Goal: Transaction & Acquisition: Purchase product/service

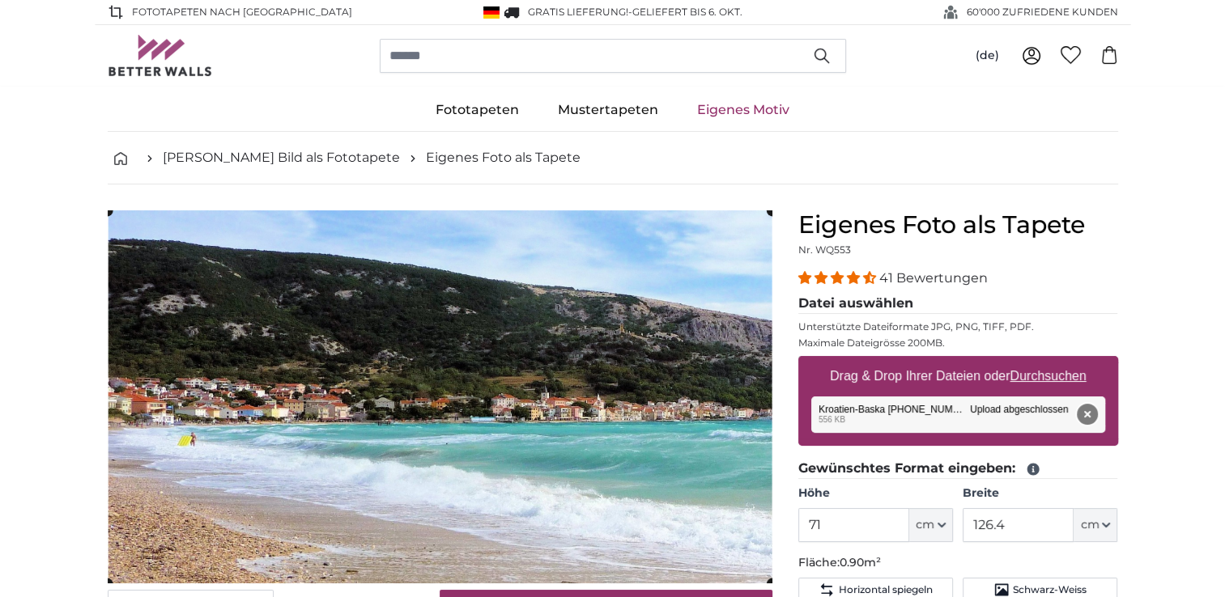
click at [1088, 412] on button "Entfernen" at bounding box center [1086, 414] width 21 height 21
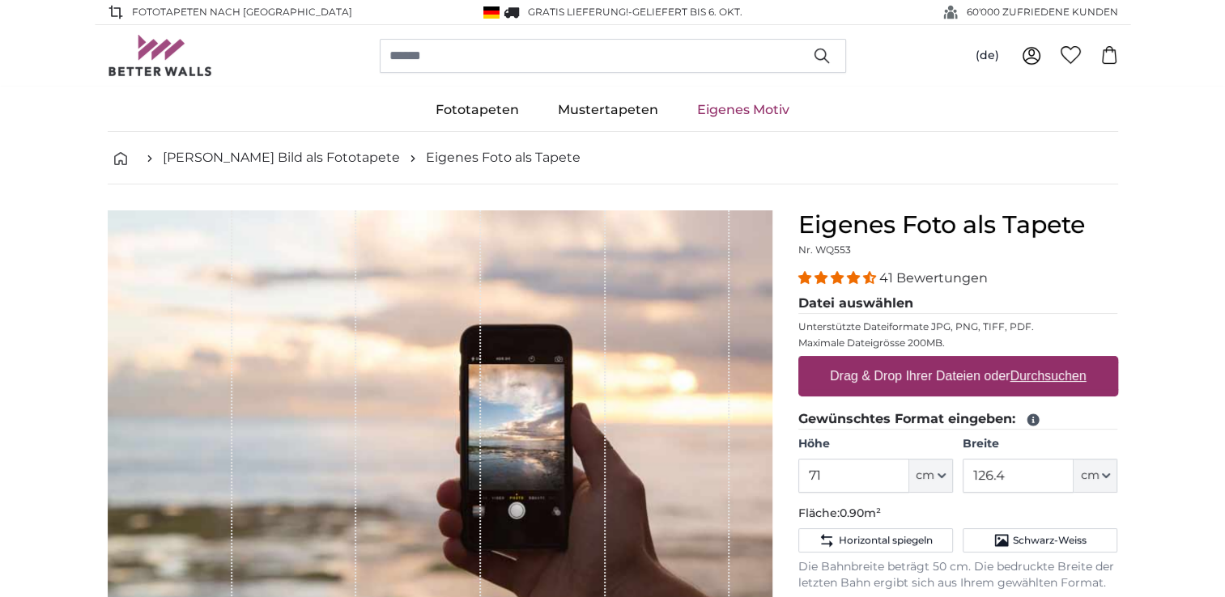
click at [872, 372] on label "Drag & Drop Ihrer Dateien oder Durchsuchen" at bounding box center [958, 376] width 270 height 32
click at [872, 361] on input "Drag & Drop Ihrer Dateien oder Durchsuchen" at bounding box center [958, 358] width 320 height 5
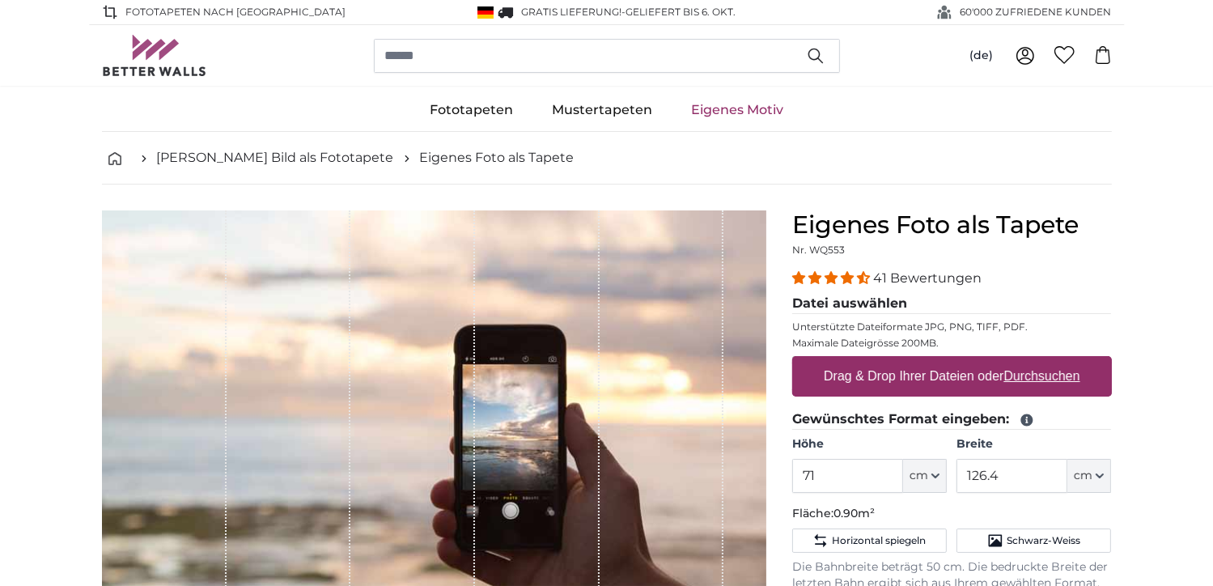
click at [831, 371] on label "Drag & Drop Ihrer Dateien oder Durchsuchen" at bounding box center [952, 376] width 270 height 32
click at [831, 361] on input "Drag & Drop Ihrer Dateien oder Durchsuchen" at bounding box center [952, 358] width 320 height 5
type input "**********"
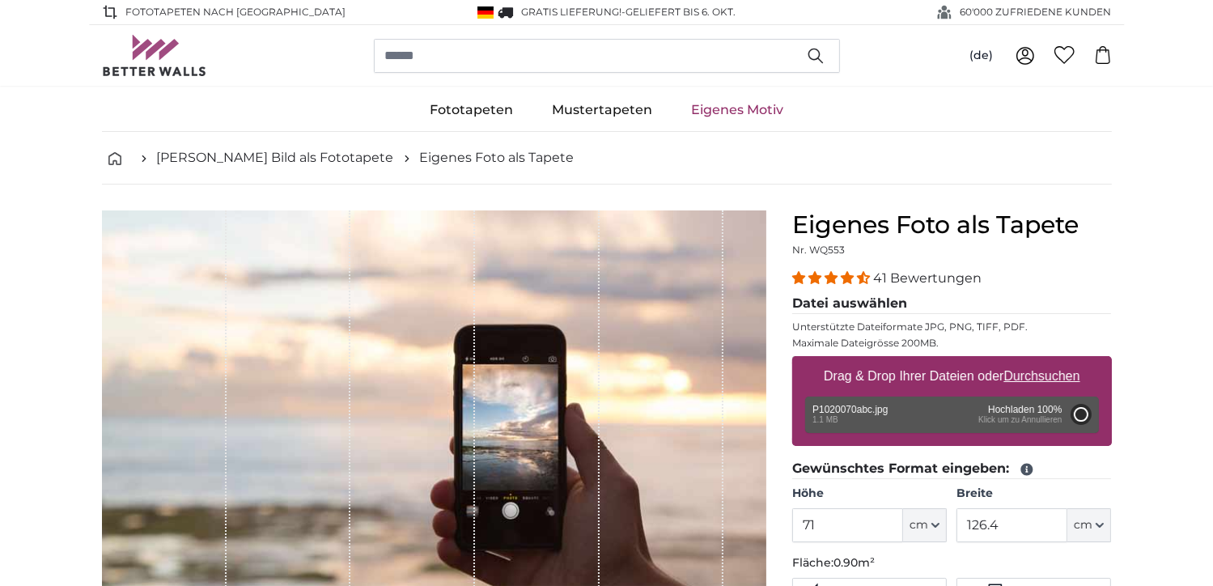
click at [909, 408] on div "Entfernen Nochmal versuchen Entfernen Hochladen Abbrechen Nochmal versuchen Ent…" at bounding box center [952, 415] width 294 height 36
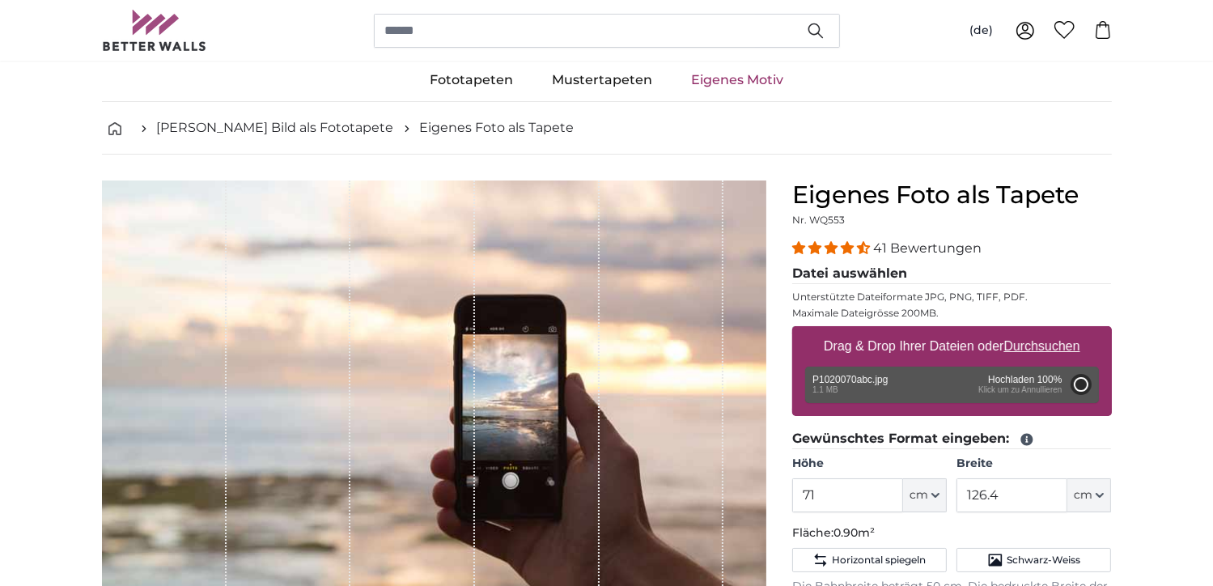
scroll to position [81, 0]
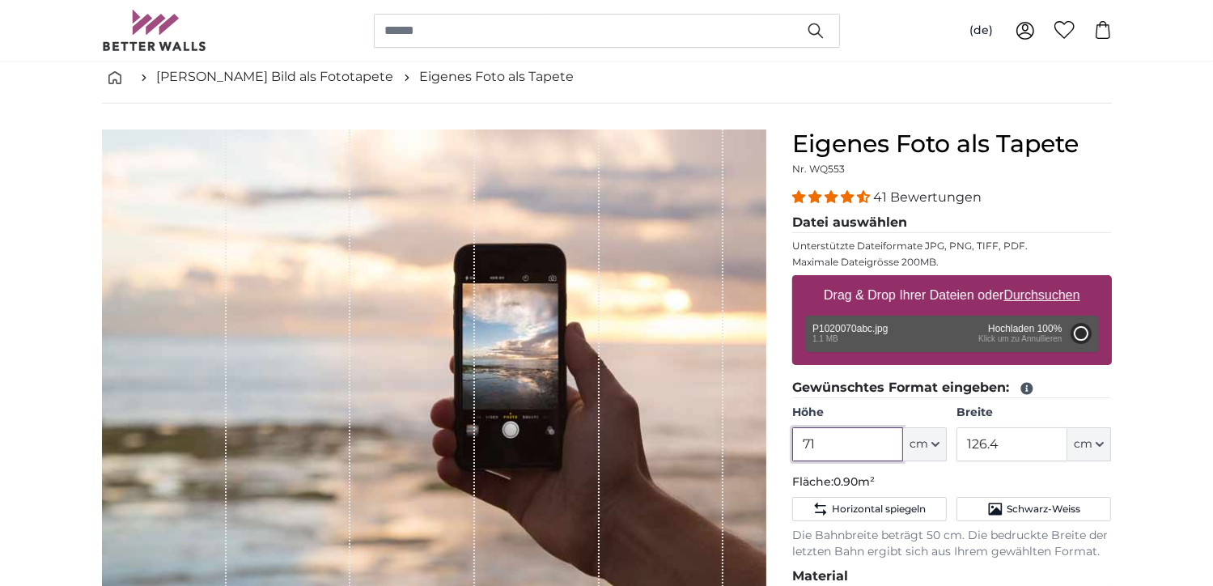
click at [875, 434] on input "71" at bounding box center [847, 444] width 111 height 34
drag, startPoint x: 840, startPoint y: 439, endPoint x: 764, endPoint y: 439, distance: 76.1
click at [764, 439] on product-detail "Abbrechen Bild zuschneiden Bahnen ausblenden Eigenes Foto als Tapete Nr. WQ553 …" at bounding box center [607, 521] width 1036 height 835
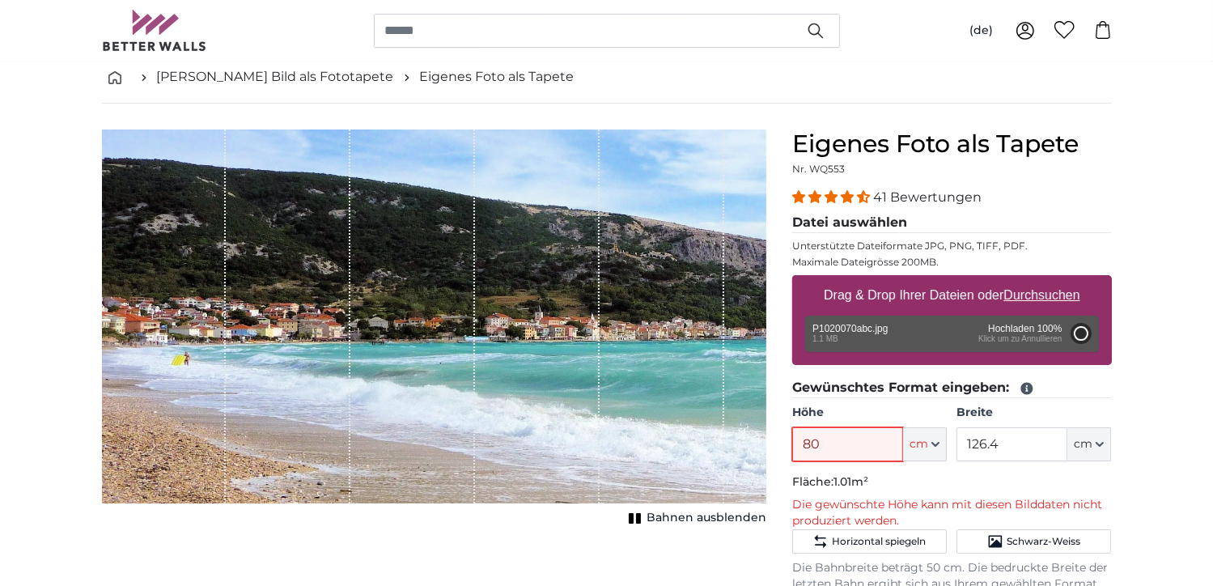
type input "80"
click at [1023, 441] on input "126.4" at bounding box center [1012, 444] width 111 height 34
drag, startPoint x: 1021, startPoint y: 439, endPoint x: 962, endPoint y: 445, distance: 60.2
click at [962, 445] on input "126.4" at bounding box center [1012, 444] width 111 height 34
type input "150"
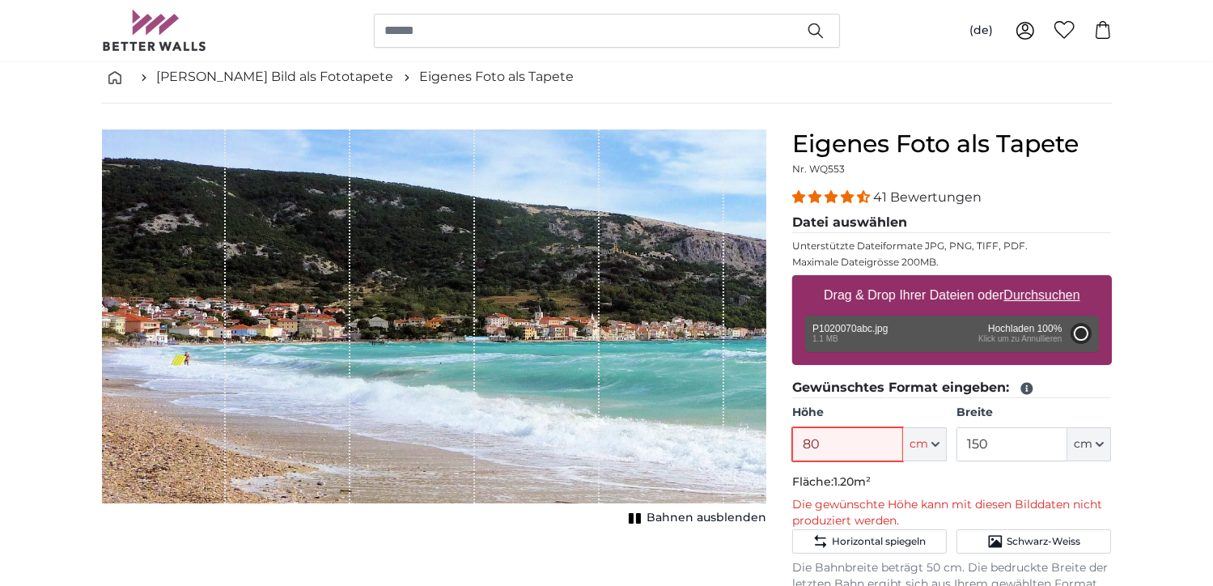
click at [849, 437] on input "80" at bounding box center [847, 444] width 111 height 34
type input "8"
type input "7"
type input "8"
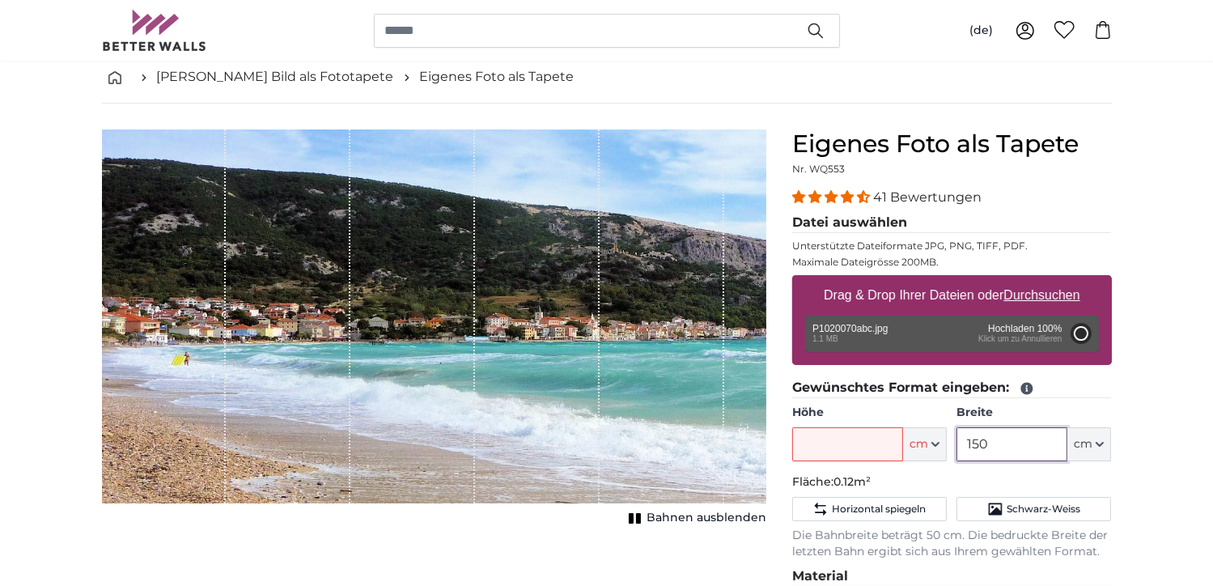
drag, startPoint x: 986, startPoint y: 443, endPoint x: 962, endPoint y: 443, distance: 24.3
click at [974, 443] on input "150" at bounding box center [1012, 444] width 111 height 34
click at [961, 443] on input "150" at bounding box center [1012, 444] width 111 height 34
type input "0"
type input "200"
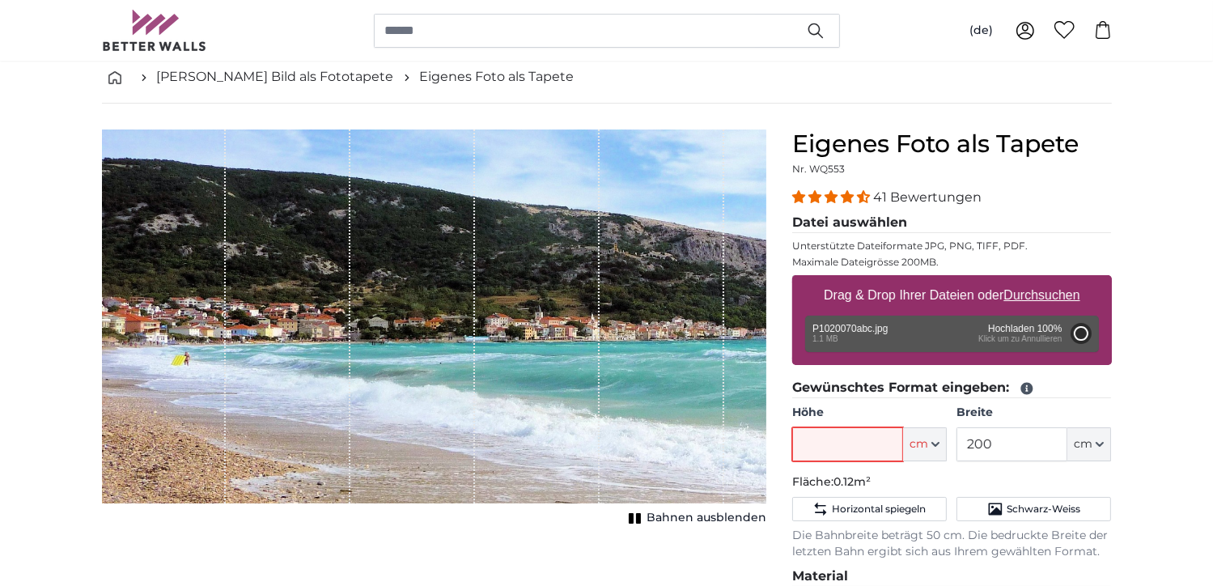
click at [816, 436] on input "Höhe" at bounding box center [847, 444] width 111 height 34
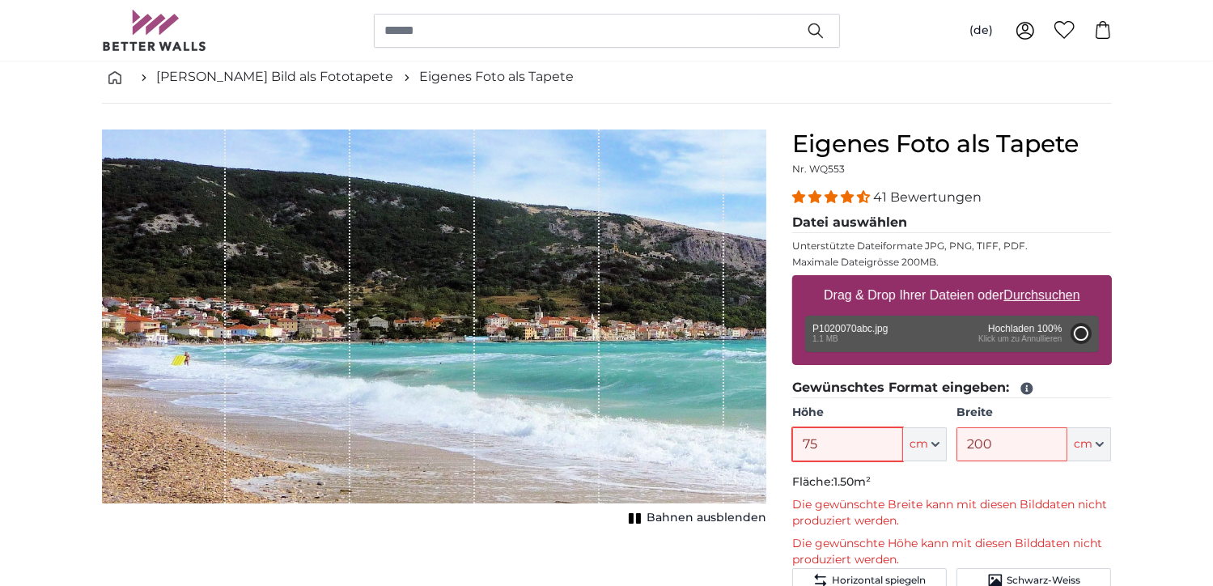
type input "75"
click at [987, 440] on input "200" at bounding box center [1012, 444] width 111 height 34
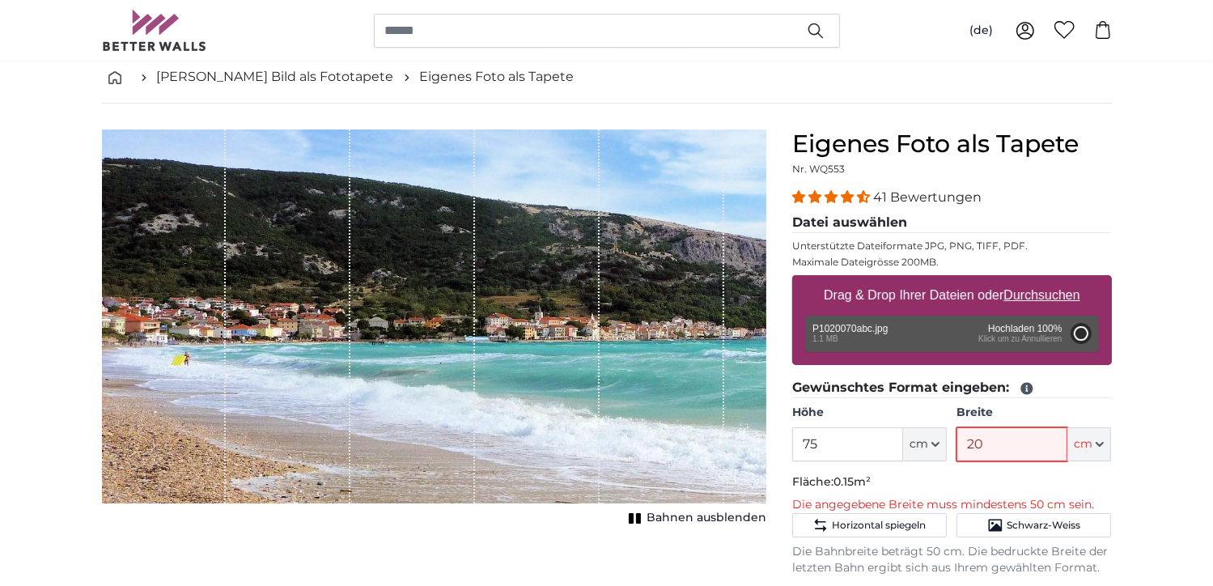
type input "2"
type input "1"
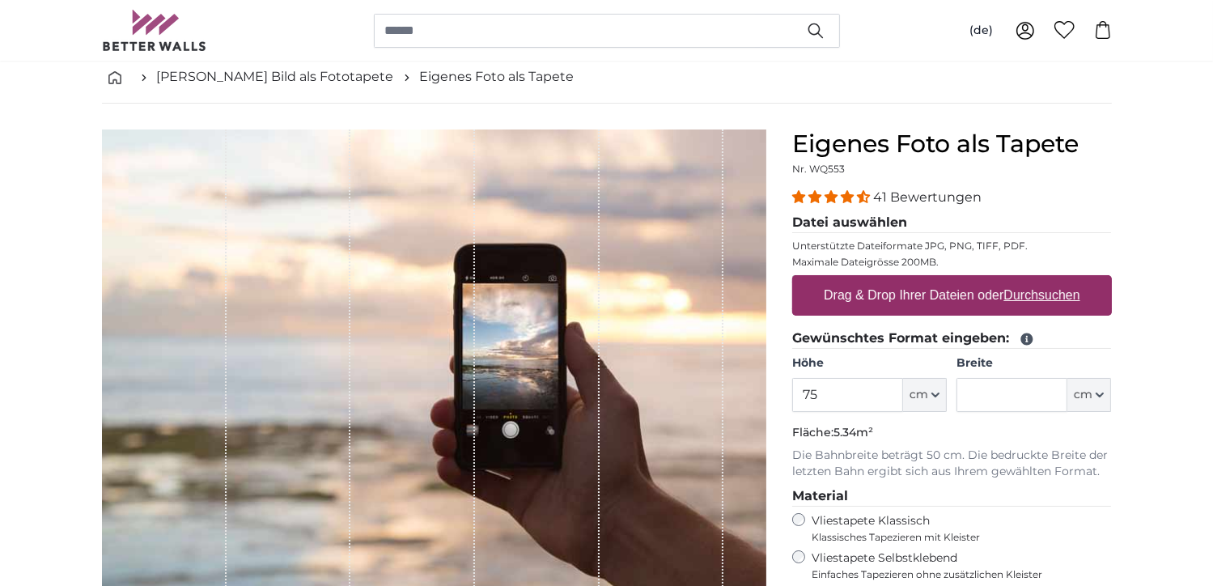
click at [1049, 290] on u "Durchsuchen" at bounding box center [1042, 295] width 76 height 14
click at [1049, 280] on input "Drag & Drop Ihrer Dateien oder Durchsuchen" at bounding box center [952, 277] width 320 height 5
type input "**********"
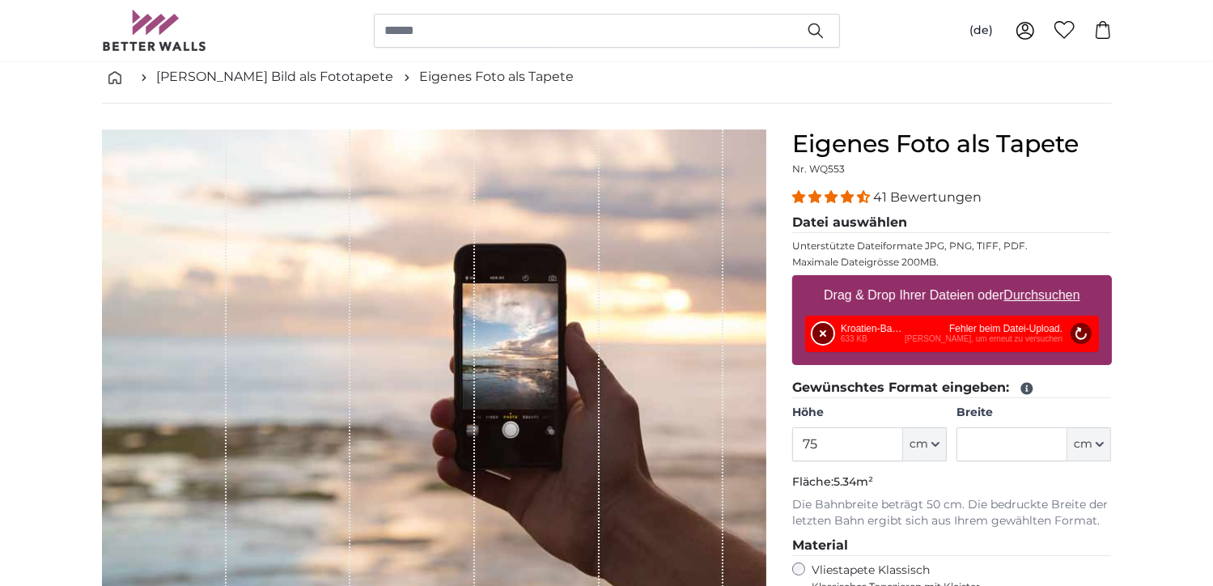
click at [818, 333] on button "Entfernen" at bounding box center [823, 333] width 21 height 21
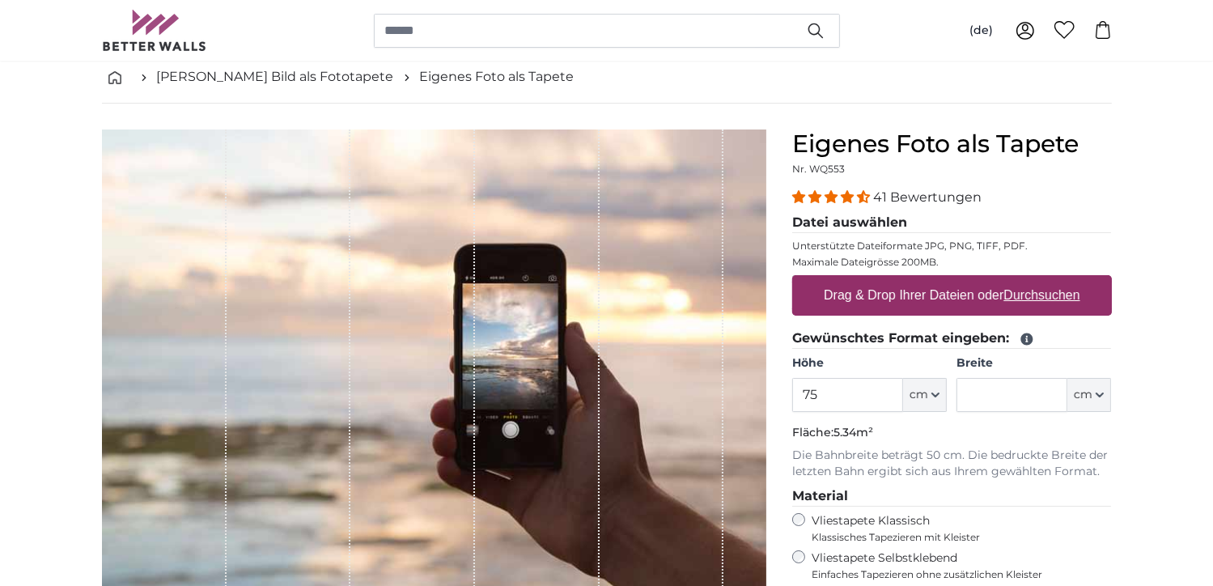
click at [1034, 290] on u "Durchsuchen" at bounding box center [1042, 295] width 76 height 14
click at [1034, 280] on input "Drag & Drop Ihrer Dateien oder Durchsuchen" at bounding box center [952, 277] width 320 height 5
type input "**********"
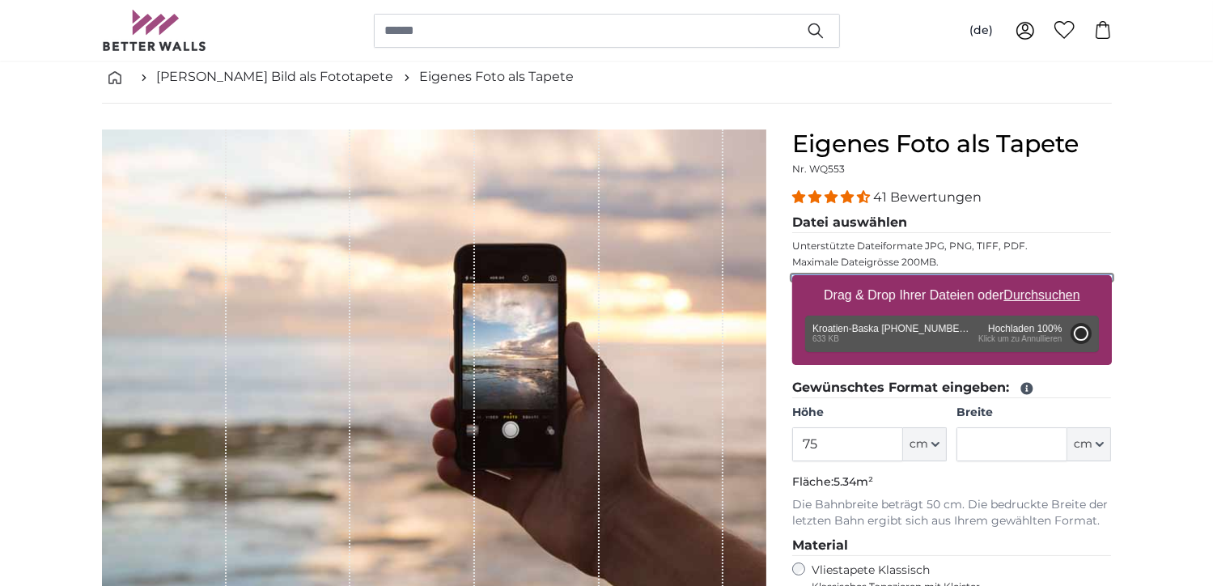
type input "112"
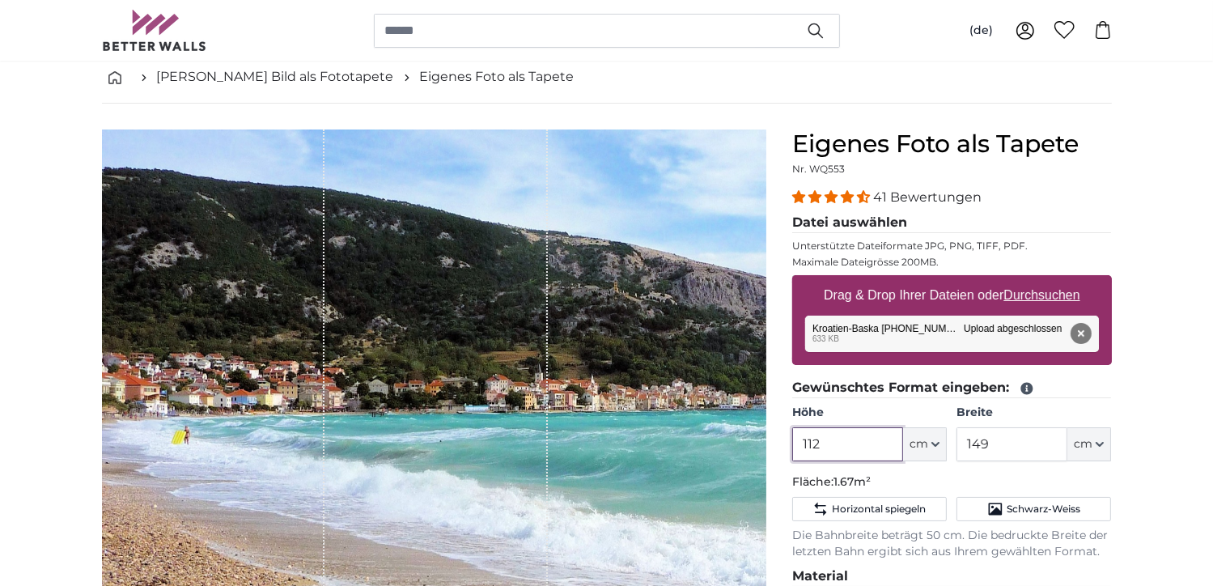
click at [843, 435] on input "112" at bounding box center [847, 444] width 111 height 34
click at [1009, 439] on input "149" at bounding box center [1012, 444] width 111 height 34
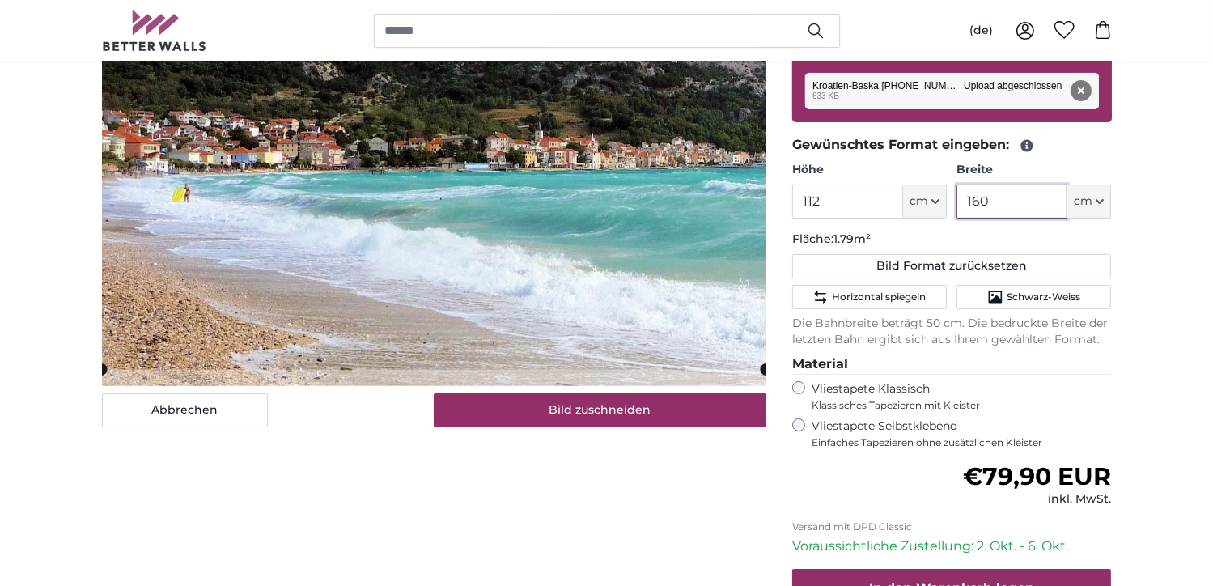
scroll to position [243, 0]
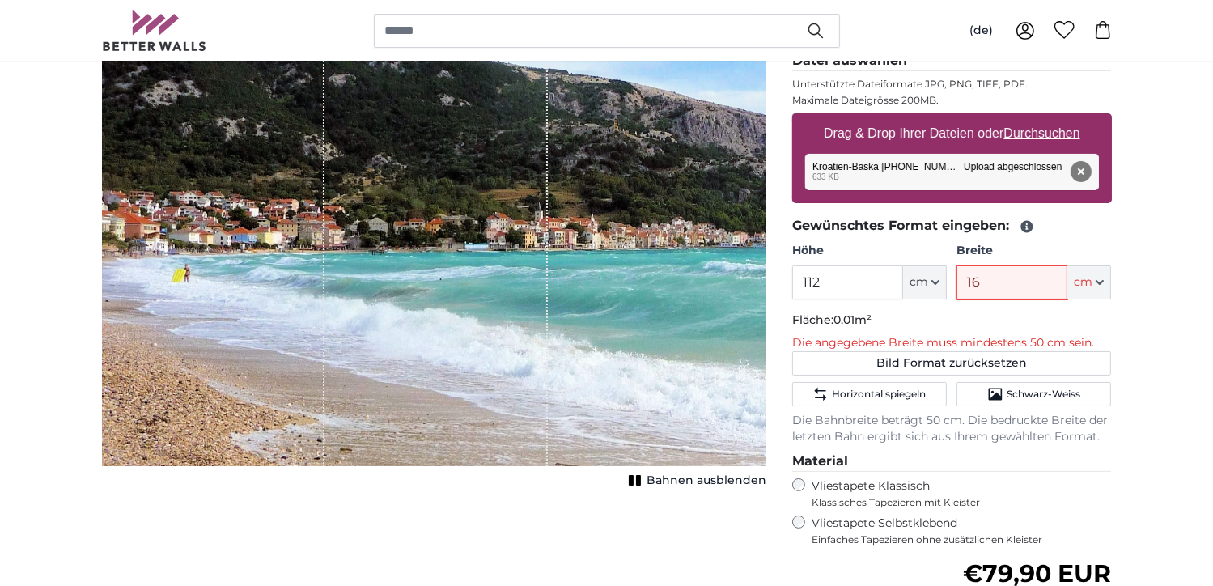
type input "160"
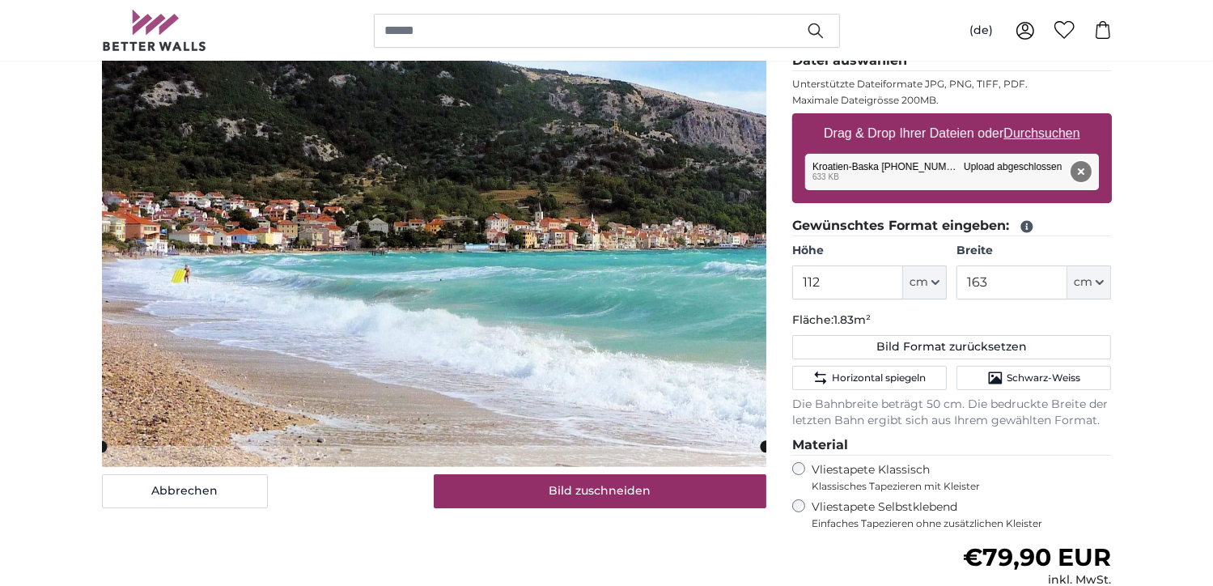
click at [1082, 171] on button "Entfernen" at bounding box center [1080, 171] width 21 height 21
type input "149"
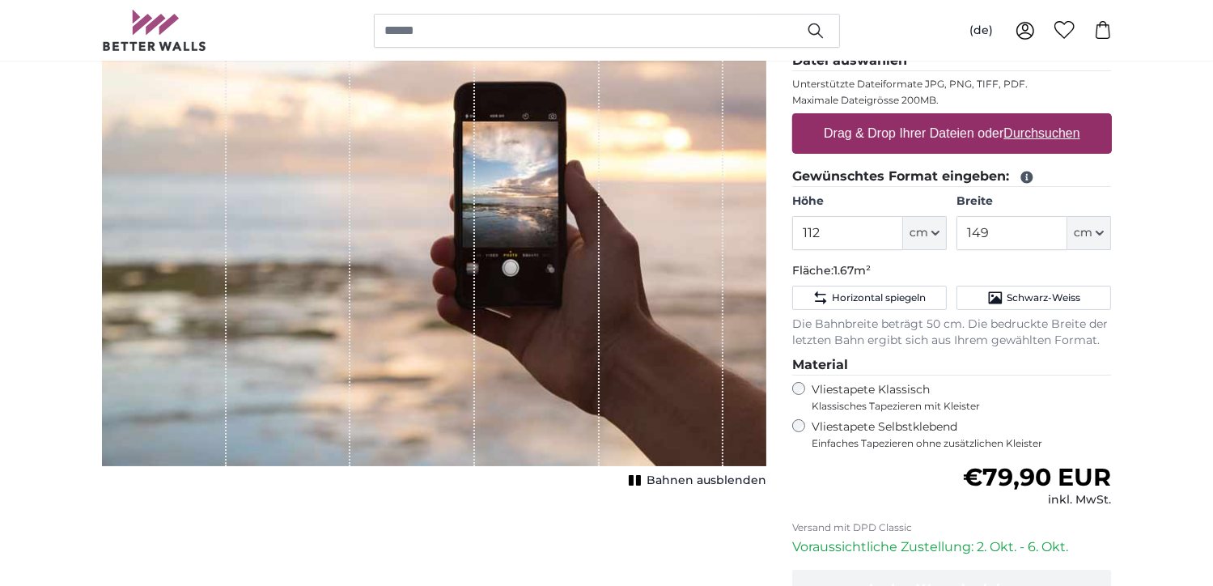
click at [1029, 138] on u "Durchsuchen" at bounding box center [1042, 133] width 76 height 14
click at [1029, 118] on input "Drag & Drop Ihrer Dateien oder Durchsuchen" at bounding box center [952, 115] width 320 height 5
type input "**********"
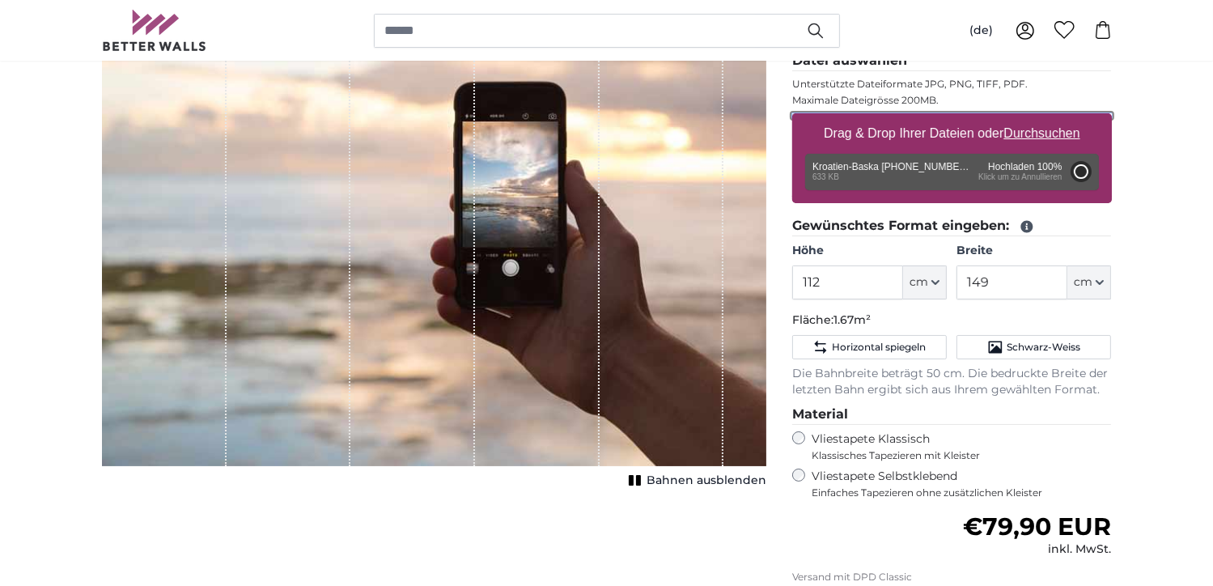
type input "112"
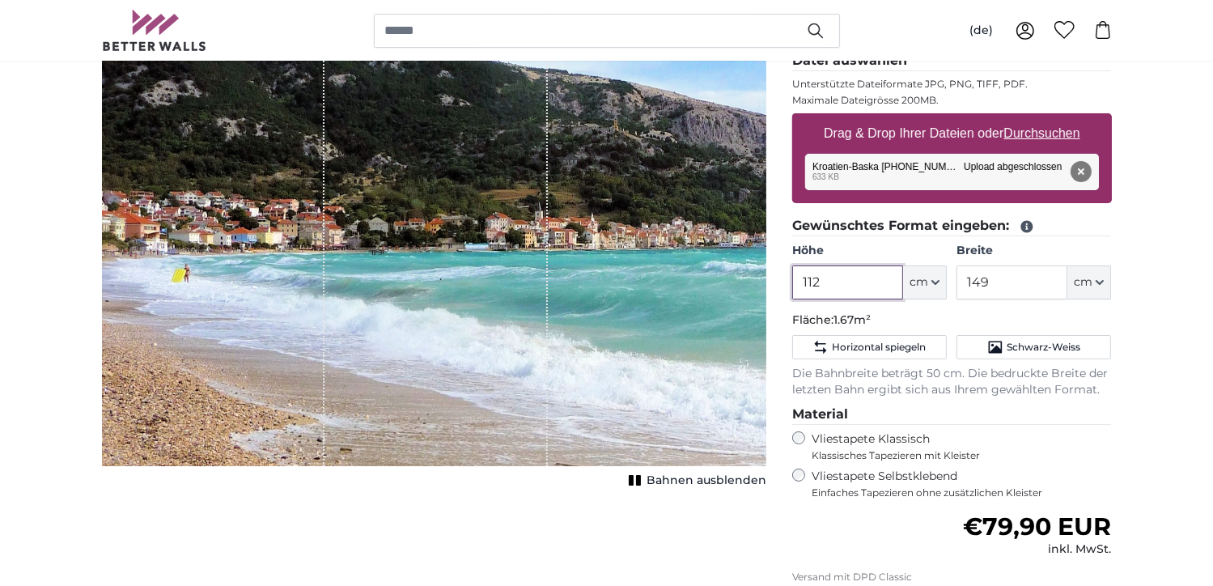
click at [839, 274] on input "112" at bounding box center [847, 282] width 111 height 34
click at [1014, 274] on input "149" at bounding box center [1012, 282] width 111 height 34
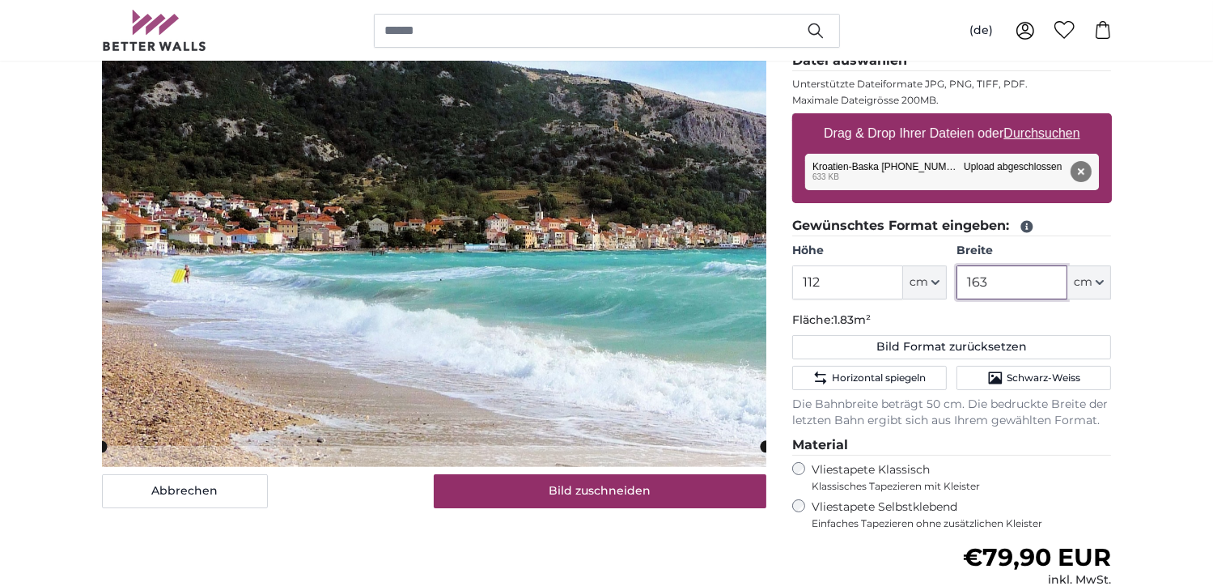
type input "163"
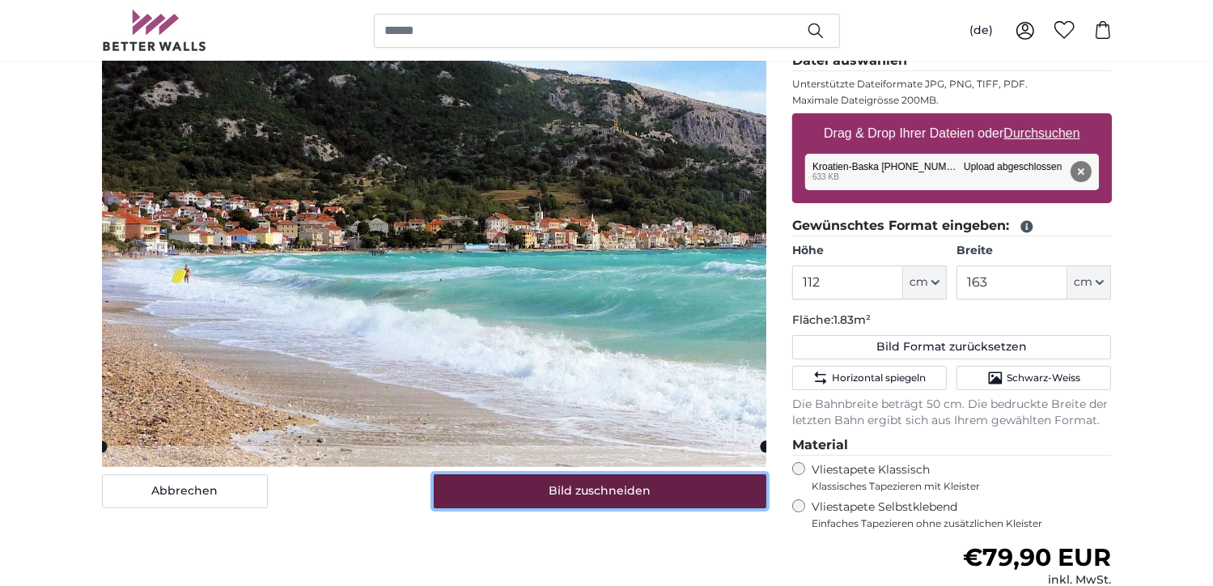
click at [664, 497] on button "Bild zuschneiden" at bounding box center [600, 491] width 333 height 34
